Goal: Task Accomplishment & Management: Manage account settings

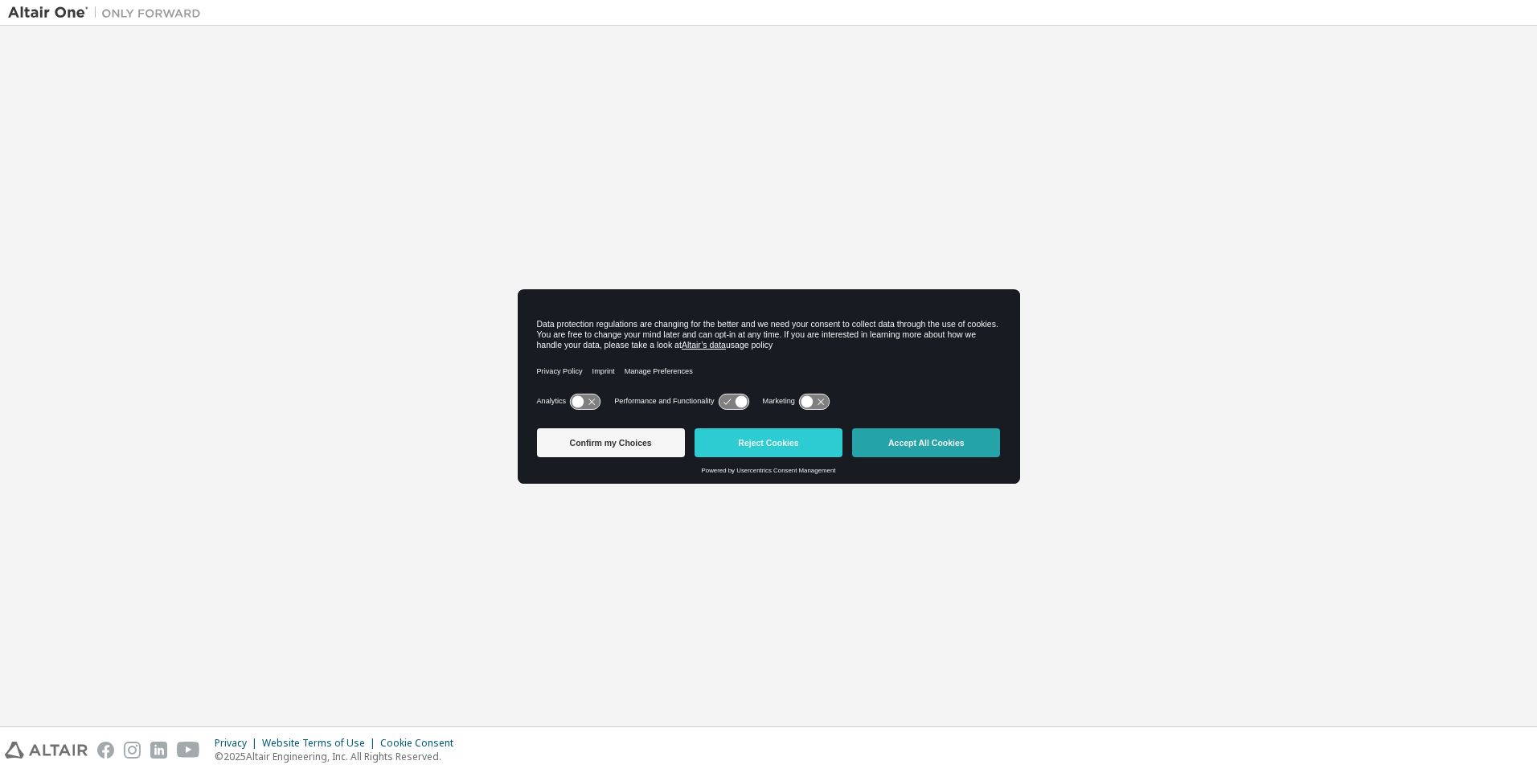
click at [927, 444] on button "Accept All Cookies" at bounding box center [926, 442] width 148 height 29
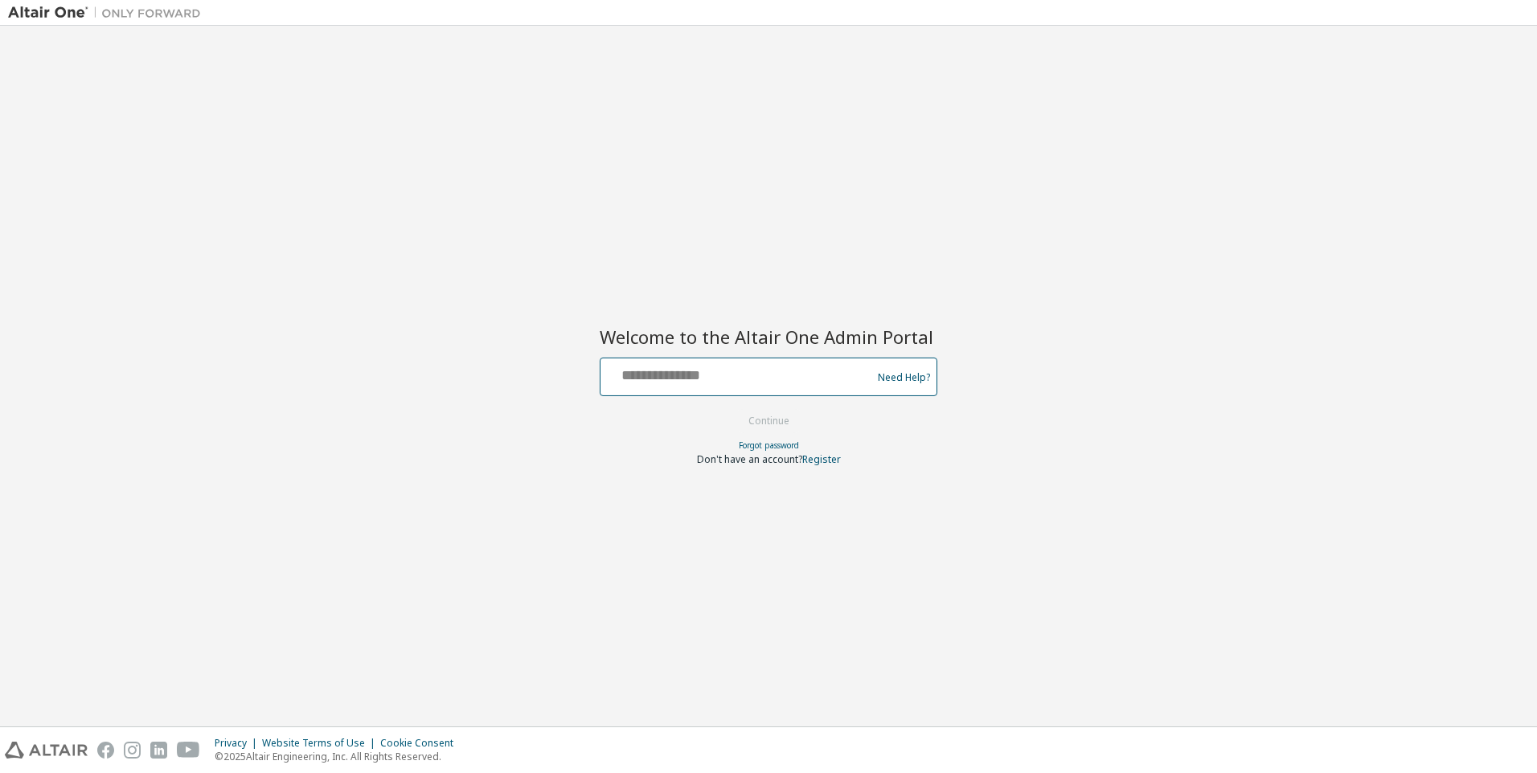
click at [739, 374] on input "text" at bounding box center [738, 373] width 263 height 23
type input "**********"
click at [769, 422] on button "Continue" at bounding box center [768, 421] width 75 height 24
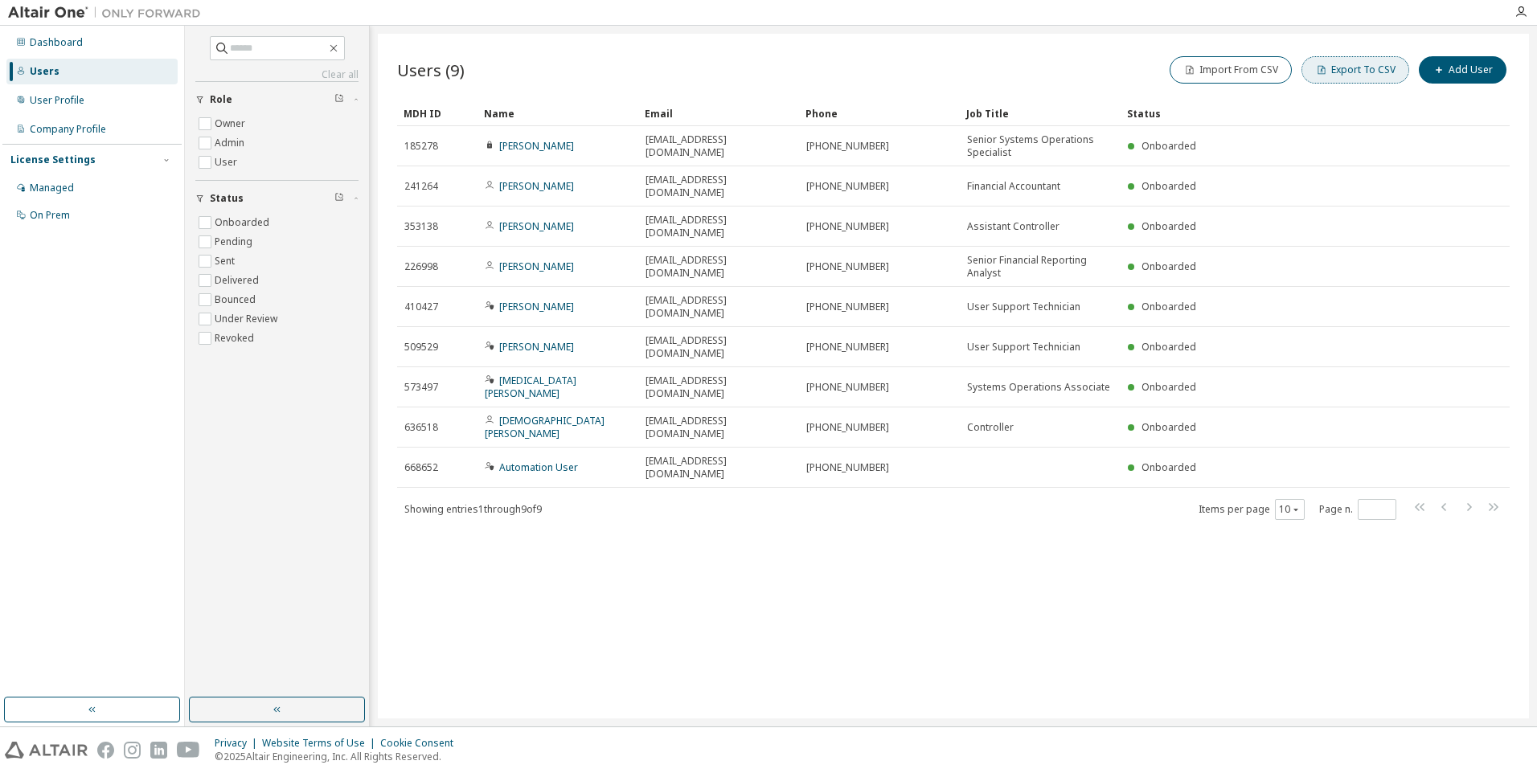
click at [1358, 70] on button "Export To CSV" at bounding box center [1355, 69] width 108 height 27
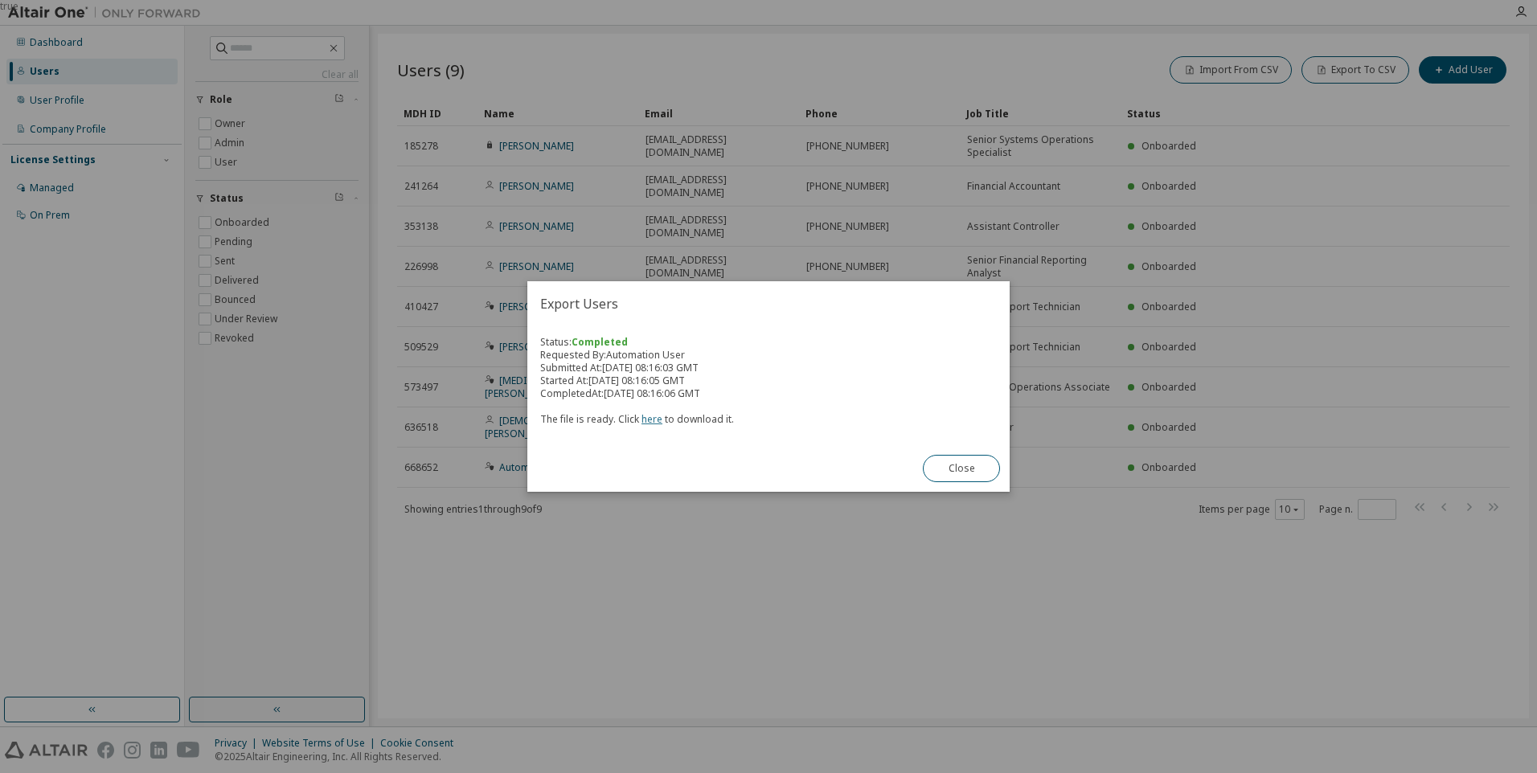
click at [649, 419] on link "here" at bounding box center [651, 419] width 21 height 14
click at [961, 469] on button "Close" at bounding box center [961, 468] width 77 height 27
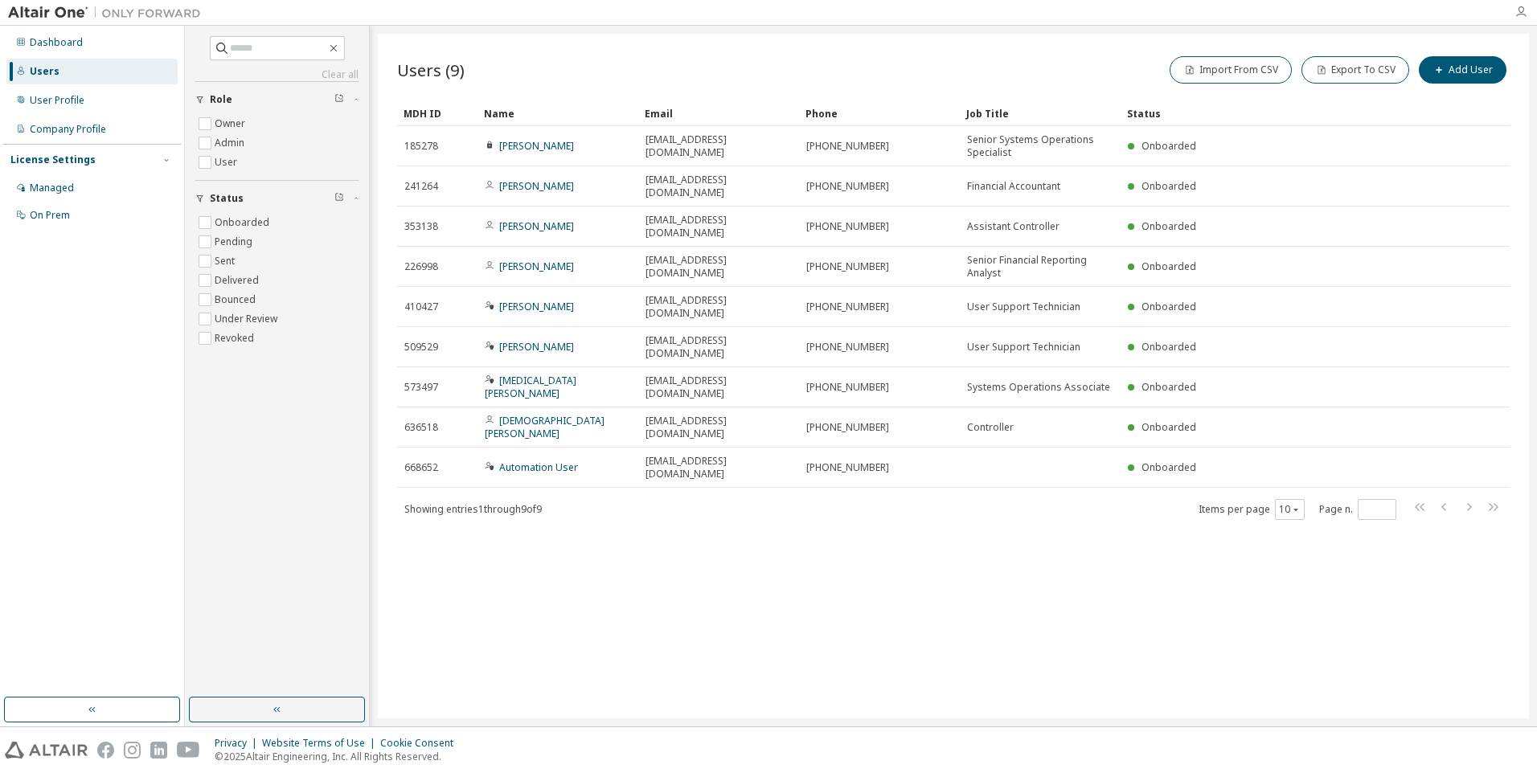
click at [1521, 12] on icon "button" at bounding box center [1520, 12] width 13 height 13
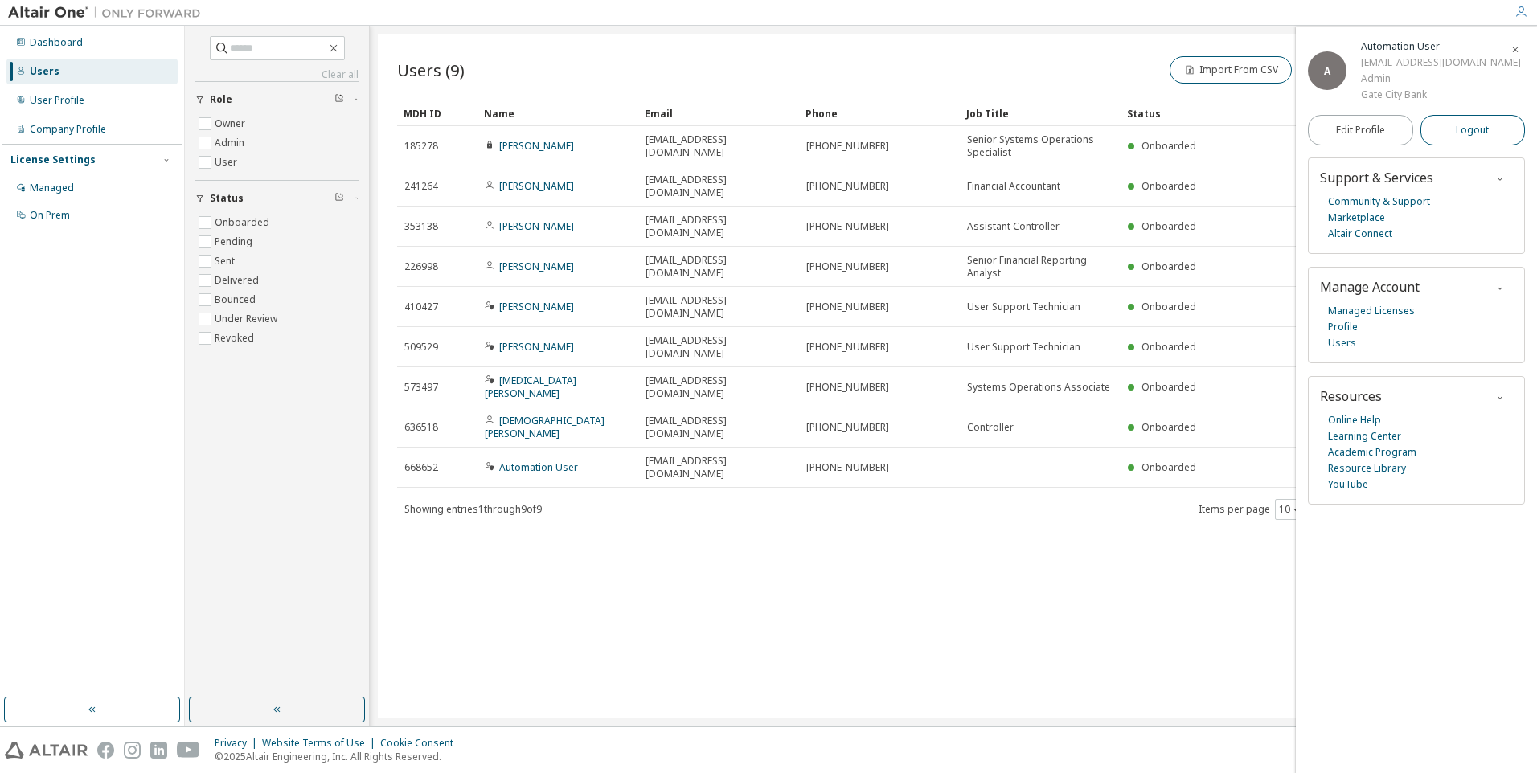
click at [1472, 138] on span "Logout" at bounding box center [1472, 130] width 33 height 16
